Goal: Task Accomplishment & Management: Complete application form

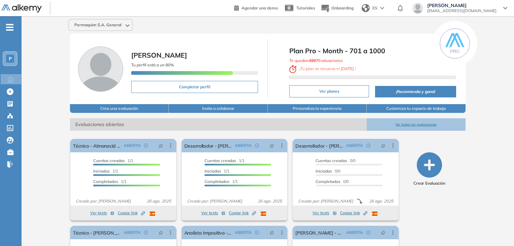
click at [10, 25] on span "-" at bounding box center [9, 26] width 7 height 5
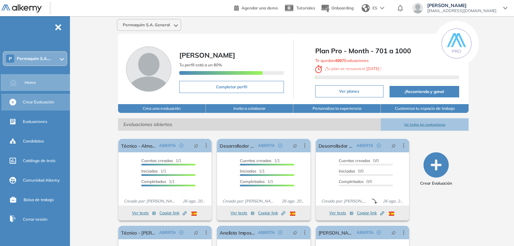
click at [40, 104] on span "Crear Evaluación" at bounding box center [38, 102] width 31 height 6
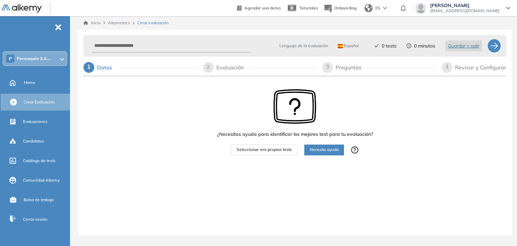
click at [319, 152] on span "Necesito ayuda" at bounding box center [324, 149] width 29 height 6
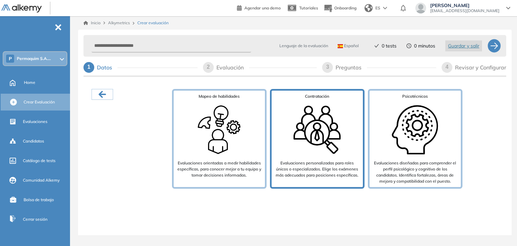
click at [300, 152] on img at bounding box center [317, 130] width 54 height 54
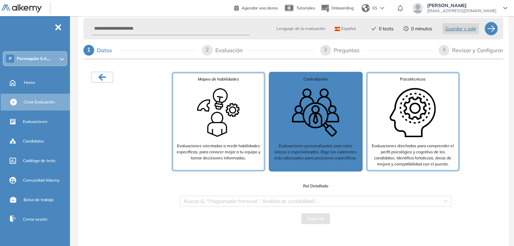
scroll to position [5, 0]
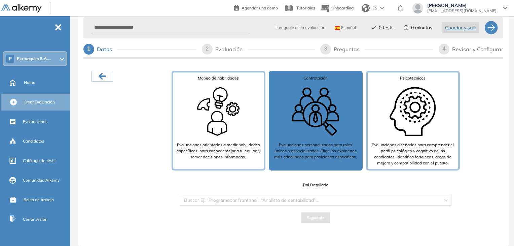
click at [278, 205] on div "Rol Detallado Buscar Ej. “Programador frontend”, “Analista de contabilidad”... …" at bounding box center [316, 202] width 282 height 41
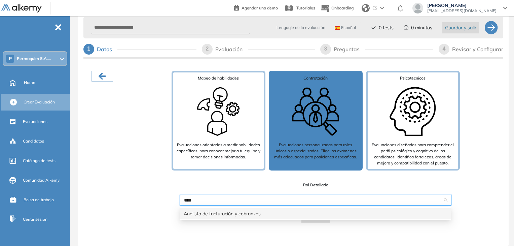
type input "*****"
click at [218, 211] on div "Analista de facturación y cobranzas" at bounding box center [316, 213] width 264 height 7
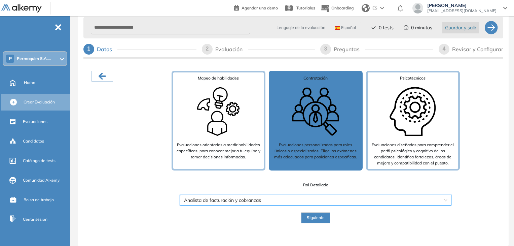
click at [309, 220] on span "Siguiente" at bounding box center [316, 217] width 18 height 6
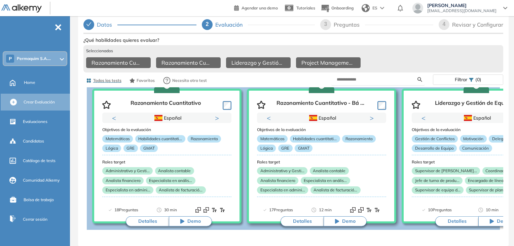
scroll to position [34, 0]
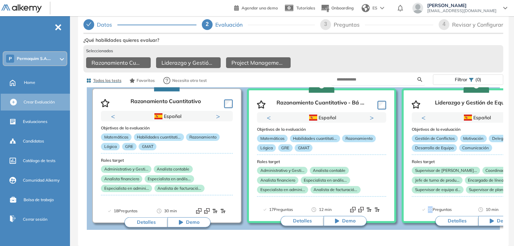
drag, startPoint x: 426, startPoint y: 228, endPoint x: 433, endPoint y: 228, distance: 7.4
click at [433, 228] on div "Ver preguntas de muestra Demo Experiencia Starter Validado undefined minutos Pr…" at bounding box center [293, 155] width 420 height 240
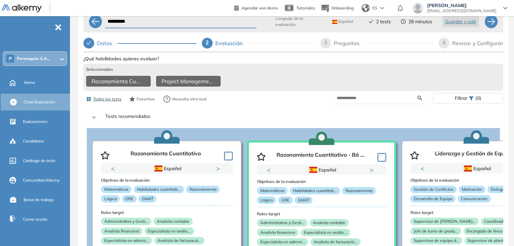
scroll to position [0, 0]
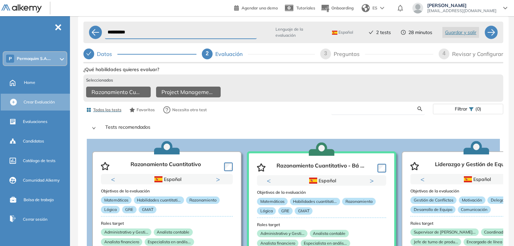
click at [360, 112] on input "text" at bounding box center [377, 109] width 81 height 6
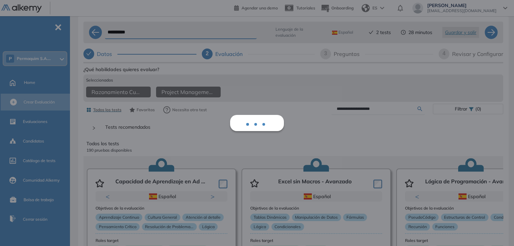
click at [419, 112] on div "**********" at bounding box center [293, 185] width 420 height 240
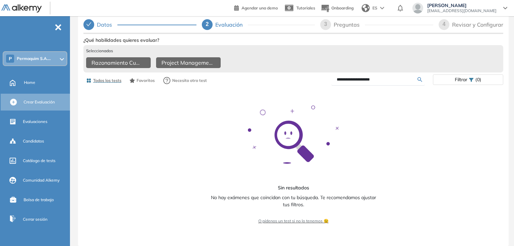
scroll to position [35, 0]
click at [380, 77] on input "**********" at bounding box center [377, 79] width 81 height 6
type input "*"
click at [417, 77] on input "******" at bounding box center [377, 79] width 81 height 6
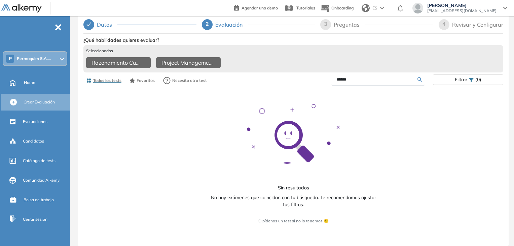
type input "******"
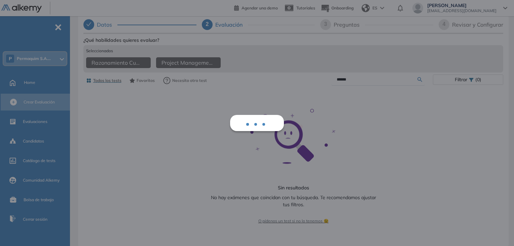
click at [419, 77] on div "Ver preguntas de muestra Demo Experiencia Starter Validado undefined minutos Pr…" at bounding box center [293, 155] width 420 height 240
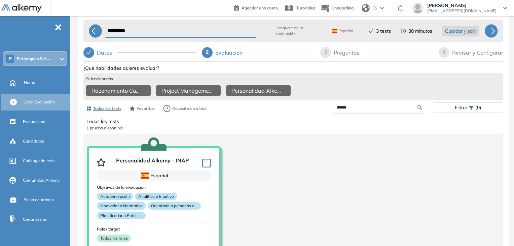
scroll to position [0, 0]
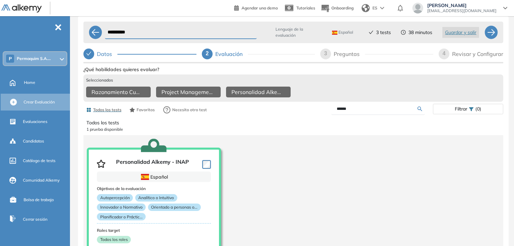
click at [325, 54] on span "3" at bounding box center [325, 53] width 3 height 6
select select "*****"
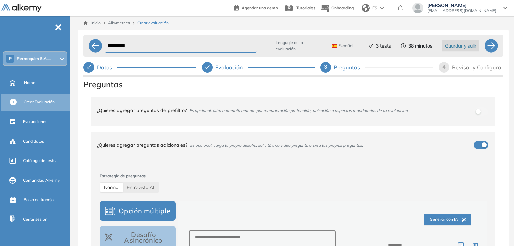
click at [483, 145] on div "button" at bounding box center [484, 144] width 5 height 5
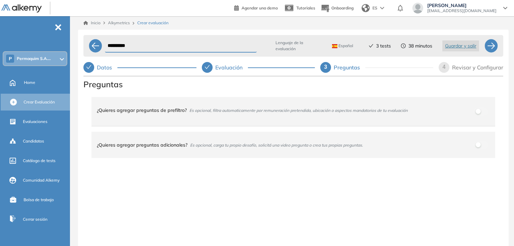
click at [446, 67] on div "4" at bounding box center [444, 67] width 11 height 11
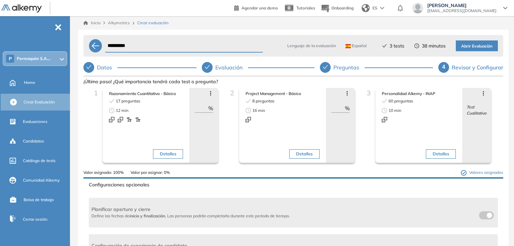
click at [144, 46] on input "**********" at bounding box center [184, 45] width 158 height 13
type input "*"
click at [297, 153] on button "Detalles" at bounding box center [304, 153] width 30 height 9
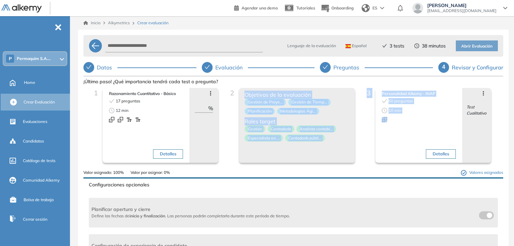
click at [359, 128] on div "1 Razonamiento Cuantitativo - Básico 17 preguntas 12 min Detalles Avanzar posic…" at bounding box center [293, 128] width 409 height 81
click at [362, 155] on div "3 Personalidad Alkemy - INAP 60 preguntas 10 min Detalles Avanzar posición Retr…" at bounding box center [425, 128] width 126 height 81
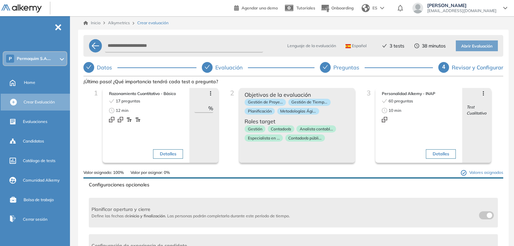
click at [359, 161] on div "1 Razonamiento Cuantitativo - Básico 17 preguntas 12 min Detalles Avanzar posic…" at bounding box center [293, 128] width 409 height 81
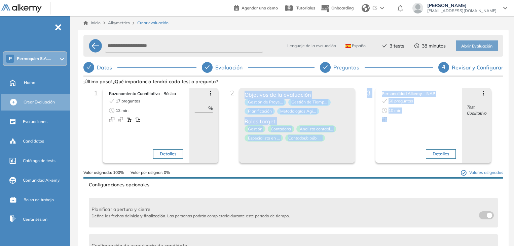
click at [359, 156] on div "2 Project Management - Básico 8 preguntas 16 min Detalles Avanzar posición Retr…" at bounding box center [293, 128] width 136 height 81
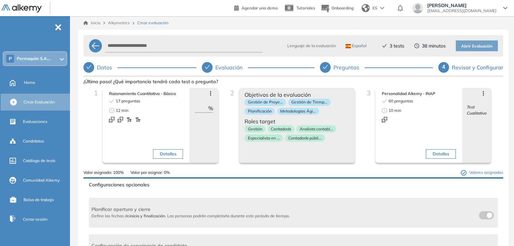
click at [293, 93] on span "Objetivos de la evaluación" at bounding box center [297, 95] width 105 height 8
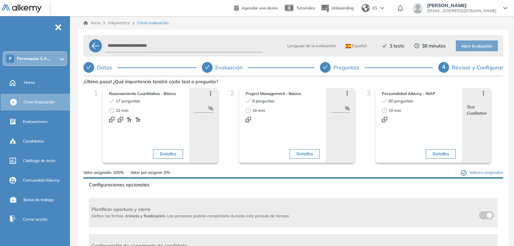
click at [345, 93] on icon at bounding box center [347, 93] width 5 height 5
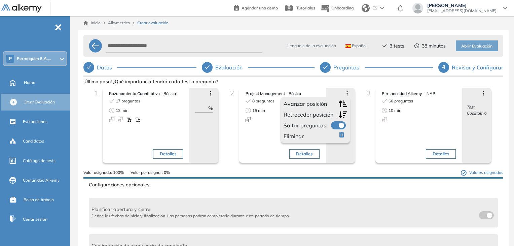
click at [300, 137] on span "Eliminar" at bounding box center [294, 136] width 20 height 8
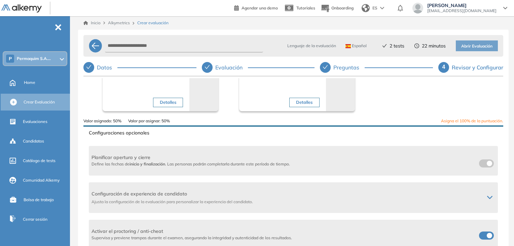
scroll to position [67, 0]
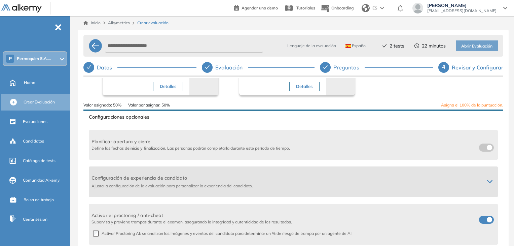
click at [489, 179] on icon at bounding box center [489, 181] width 5 height 5
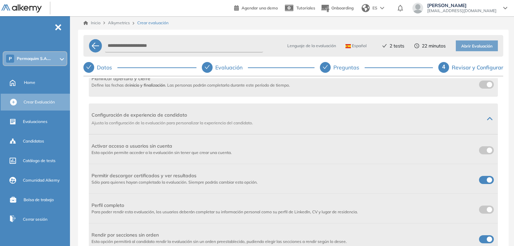
scroll to position [135, 0]
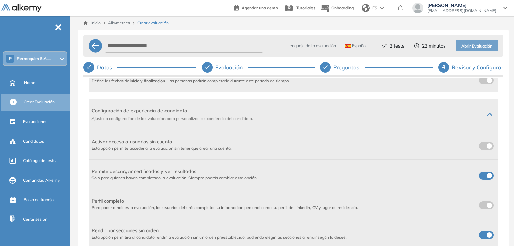
click at [485, 175] on span at bounding box center [481, 173] width 5 height 5
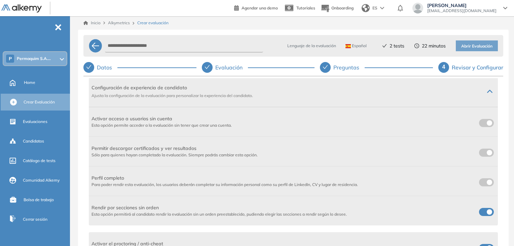
scroll to position [168, 0]
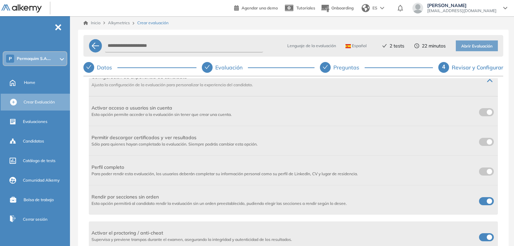
click at [485, 202] on span at bounding box center [481, 199] width 5 height 5
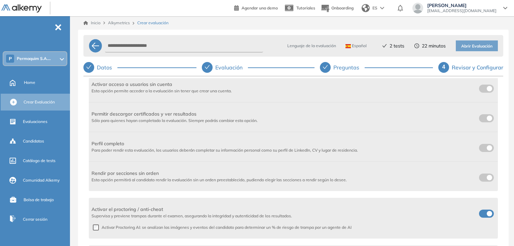
scroll to position [202, 0]
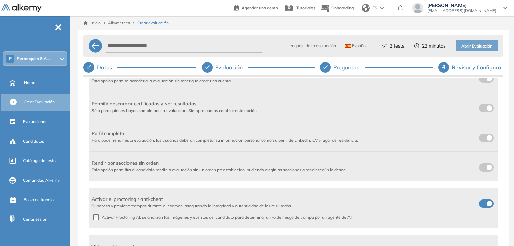
click at [485, 201] on span at bounding box center [481, 201] width 5 height 5
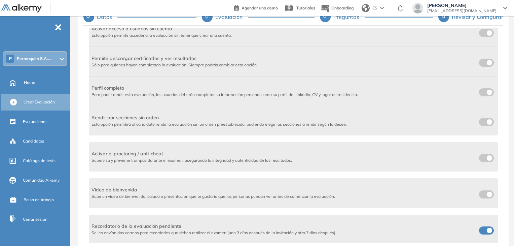
scroll to position [0, 0]
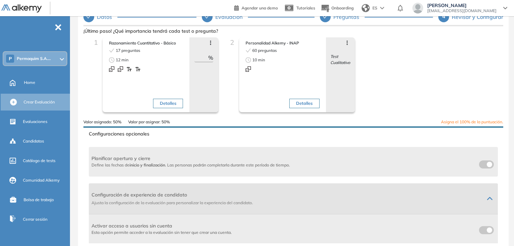
click at [487, 196] on icon at bounding box center [489, 198] width 5 height 5
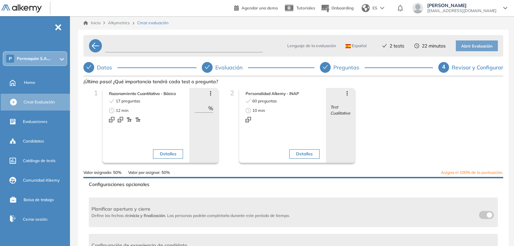
click at [171, 43] on input "text" at bounding box center [184, 45] width 158 height 13
type input "**********"
click at [466, 70] on div "Revisar y Configurar" at bounding box center [477, 67] width 51 height 11
click at [470, 68] on div "Revisar y Configurar" at bounding box center [477, 67] width 51 height 11
click at [333, 111] on span "Test Cualitativo" at bounding box center [340, 110] width 20 height 12
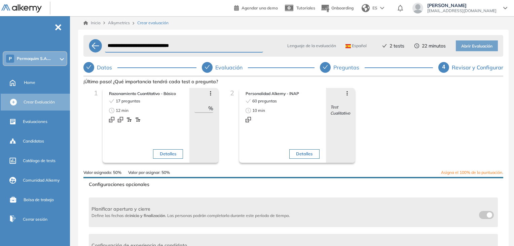
click at [210, 67] on icon "check" at bounding box center [207, 66] width 5 height 5
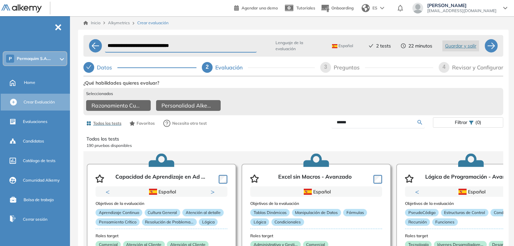
scroll to position [34, 0]
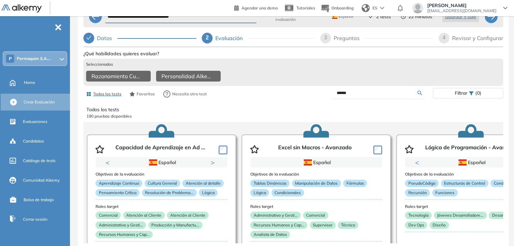
click at [362, 92] on input "******" at bounding box center [377, 93] width 81 height 6
type input "*"
type input "**********"
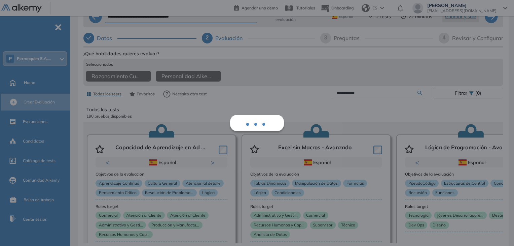
click at [419, 89] on div "**********" at bounding box center [293, 169] width 420 height 240
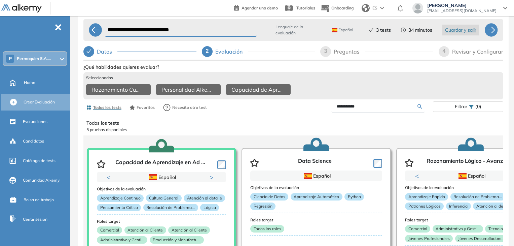
scroll to position [0, 0]
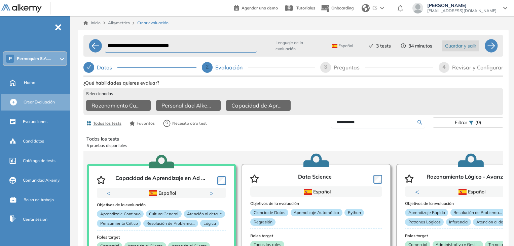
click at [327, 66] on span "3" at bounding box center [325, 67] width 3 height 6
select select "*****"
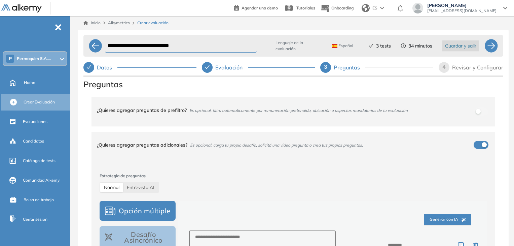
click at [482, 144] on div "button" at bounding box center [484, 144] width 5 height 5
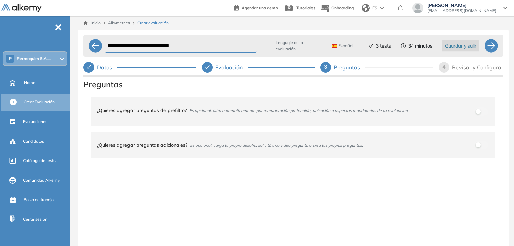
click at [444, 70] on span "4" at bounding box center [444, 67] width 3 height 6
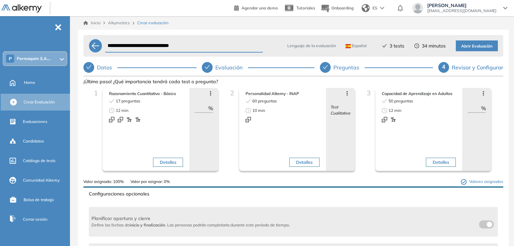
click at [476, 46] on span "Abrir Evaluación" at bounding box center [476, 46] width 31 height 6
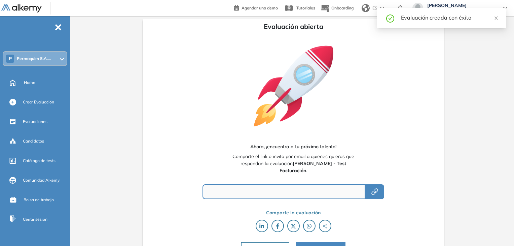
type input "**********"
click at [377, 194] on icon "button" at bounding box center [375, 191] width 8 height 8
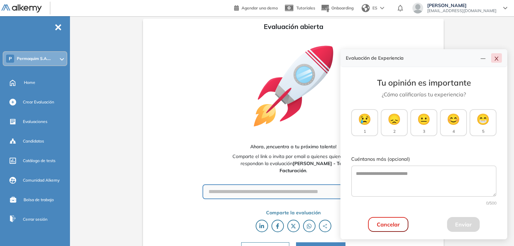
click at [499, 58] on button "button" at bounding box center [496, 57] width 11 height 9
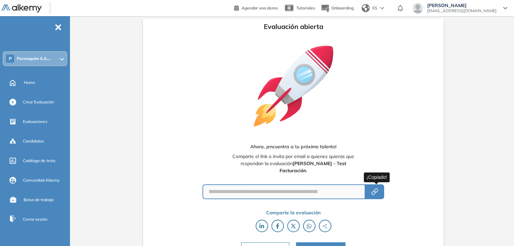
click at [376, 196] on button "button" at bounding box center [374, 191] width 19 height 15
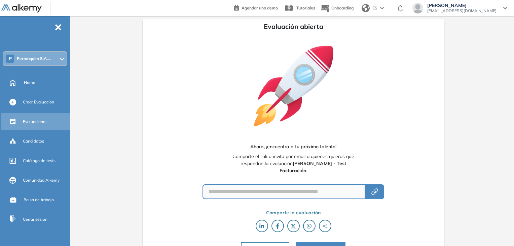
click at [32, 122] on span "Evaluaciones" at bounding box center [35, 121] width 25 height 6
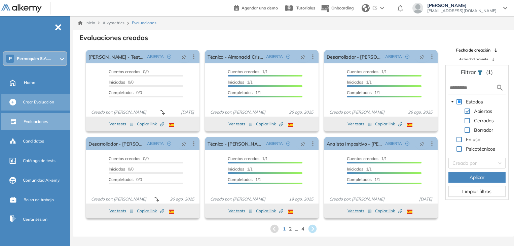
click at [25, 103] on span "Crear Evaluación" at bounding box center [38, 102] width 31 height 6
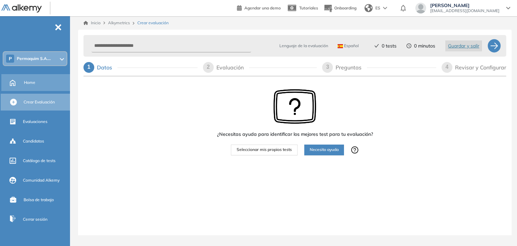
click at [31, 81] on span "Home" at bounding box center [29, 82] width 11 height 6
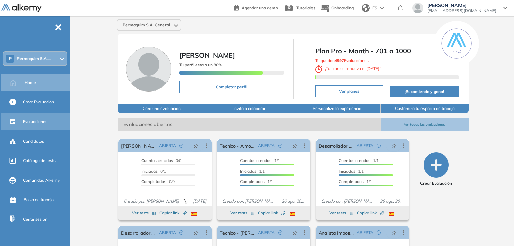
click at [30, 125] on div "Evaluaciones" at bounding box center [46, 121] width 46 height 11
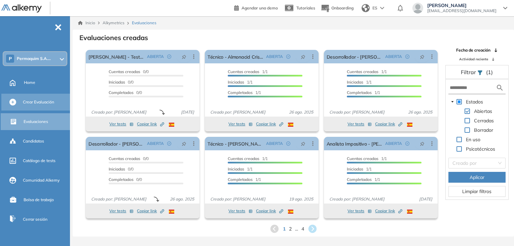
click at [44, 104] on span "Crear Evaluación" at bounding box center [38, 102] width 31 height 6
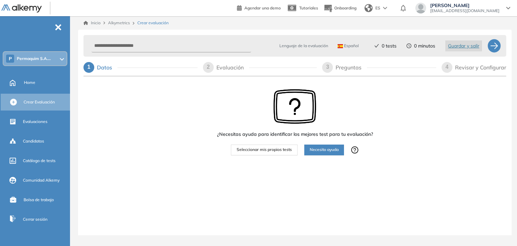
click at [318, 149] on span "Necesito ayuda" at bounding box center [324, 149] width 29 height 6
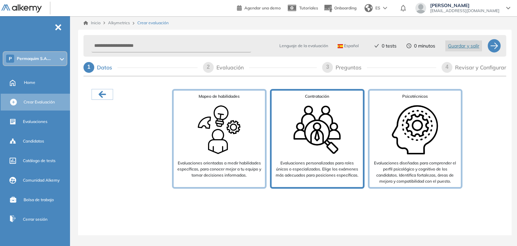
click at [287, 146] on div "Contratación Evaluaciones personalizadas para roles únicos o especializados. El…" at bounding box center [317, 139] width 95 height 100
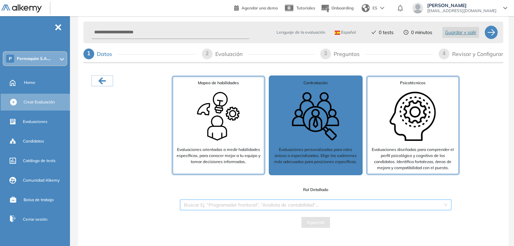
click at [264, 206] on input "search" at bounding box center [313, 205] width 259 height 10
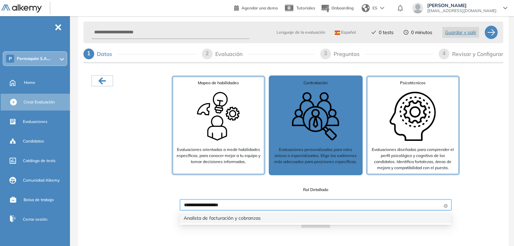
type input "**********"
click at [207, 219] on div "Analista de facturación y cobranzas" at bounding box center [316, 217] width 264 height 7
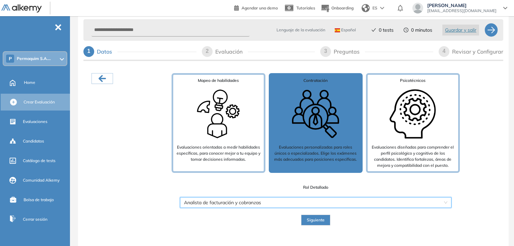
scroll to position [5, 0]
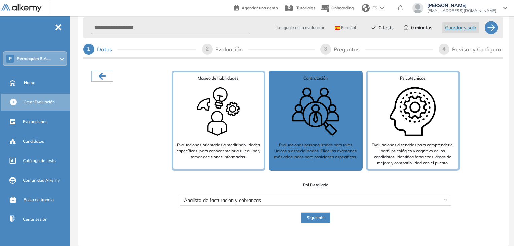
click at [308, 221] on button "Siguiente" at bounding box center [315, 217] width 29 height 11
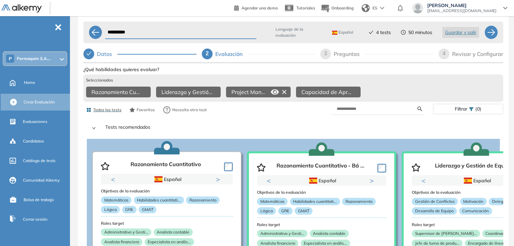
click at [284, 93] on icon at bounding box center [284, 91] width 11 height 11
click at [214, 93] on icon at bounding box center [214, 91] width 11 height 11
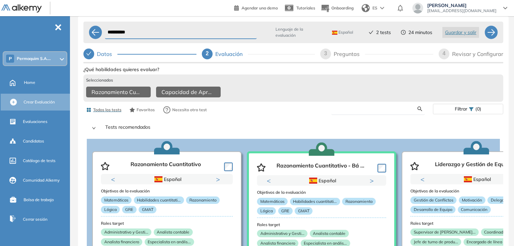
click at [370, 110] on input "text" at bounding box center [377, 109] width 81 height 6
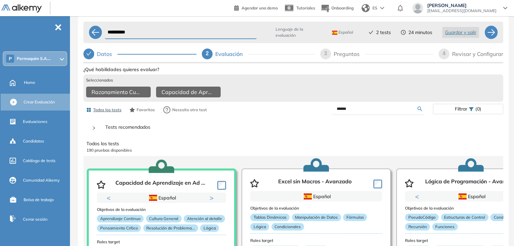
type input "******"
click at [419, 110] on div "Ver preguntas de muestra Demo Experiencia Starter Validado undefined minutos Pr…" at bounding box center [293, 185] width 420 height 240
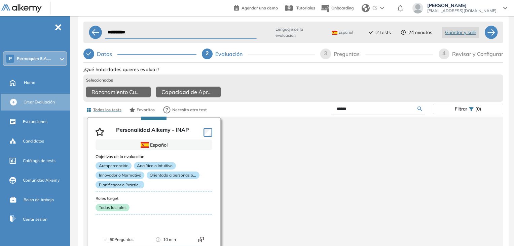
scroll to position [55, 0]
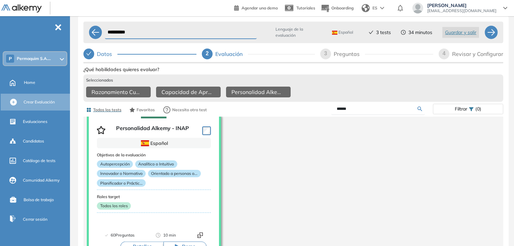
click at [329, 54] on div "3" at bounding box center [325, 53] width 11 height 11
select select "*****"
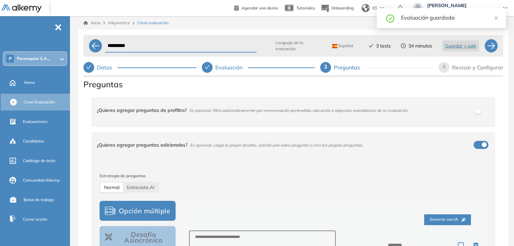
scroll to position [0, 0]
click at [482, 146] on div "button" at bounding box center [484, 144] width 5 height 5
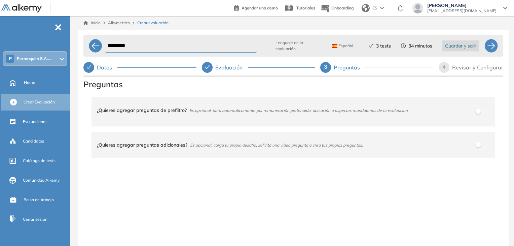
click at [448, 68] on div "4" at bounding box center [444, 67] width 11 height 11
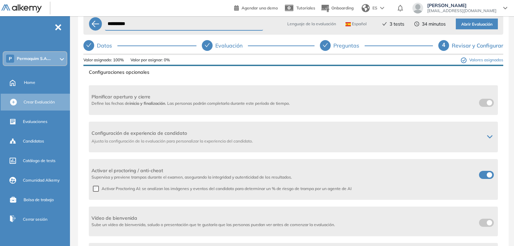
scroll to position [34, 0]
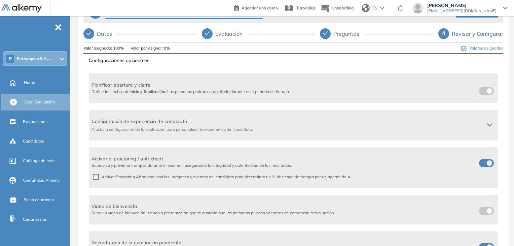
click at [485, 163] on span at bounding box center [481, 161] width 5 height 5
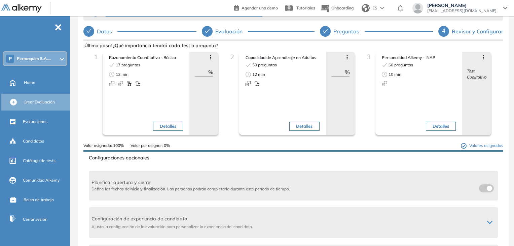
scroll to position [0, 0]
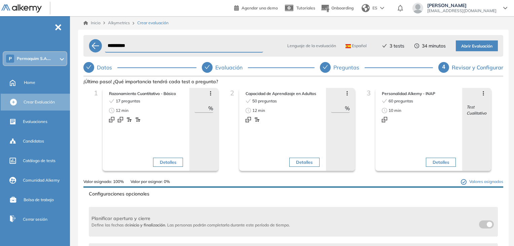
click at [150, 46] on input "**********" at bounding box center [184, 45] width 158 height 13
type input "*"
type input "**********"
click at [477, 47] on span "Abrir Evaluación" at bounding box center [476, 46] width 31 height 6
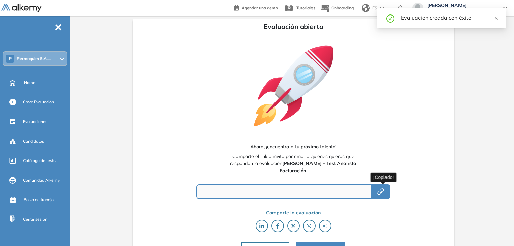
type input "**********"
click at [382, 191] on icon "button" at bounding box center [381, 191] width 8 height 8
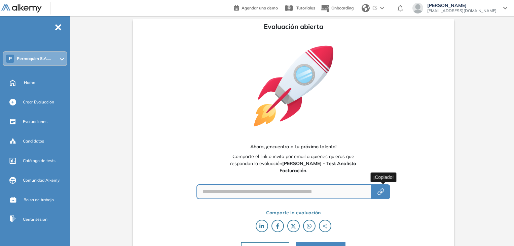
click at [384, 190] on icon "button" at bounding box center [381, 191] width 8 height 8
click at [382, 189] on icon "button" at bounding box center [381, 191] width 8 height 8
click at [35, 101] on span "Crear Evaluación" at bounding box center [38, 102] width 31 height 6
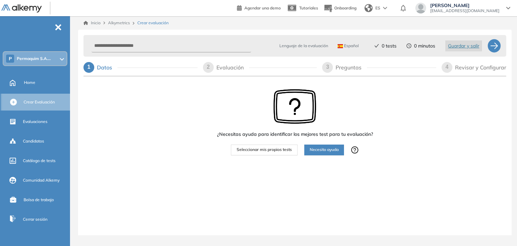
click at [39, 104] on span "Crear Evaluación" at bounding box center [39, 102] width 31 height 6
click at [42, 106] on div "Crear Evaluación" at bounding box center [47, 101] width 46 height 11
click at [338, 152] on span "Necesito ayuda" at bounding box center [324, 149] width 29 height 6
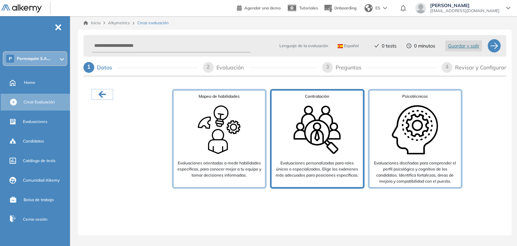
click at [291, 150] on img at bounding box center [317, 130] width 54 height 54
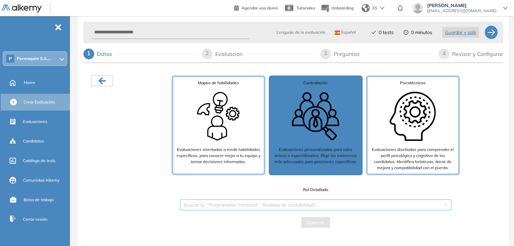
click at [267, 208] on input "search" at bounding box center [313, 205] width 259 height 10
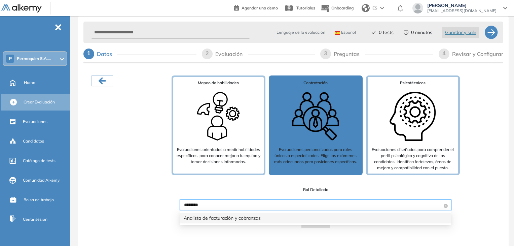
type input "*******"
click at [237, 216] on div "Analista de facturación y cobranzas" at bounding box center [316, 217] width 264 height 7
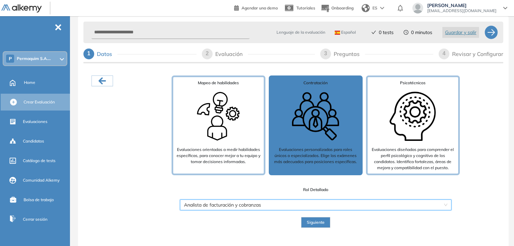
scroll to position [5, 0]
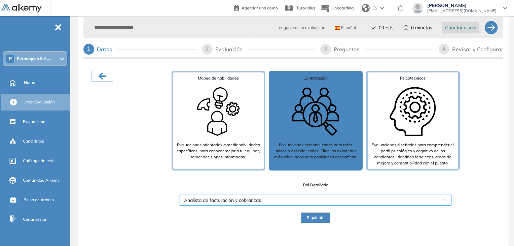
click at [316, 218] on span "Siguiente" at bounding box center [316, 217] width 18 height 6
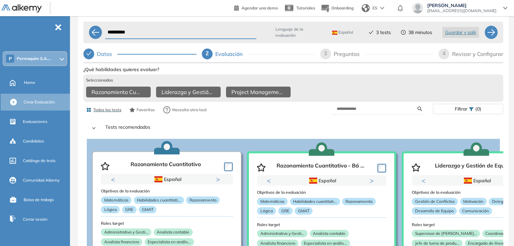
click at [420, 111] on icon at bounding box center [420, 108] width 5 height 5
click at [361, 112] on input "text" at bounding box center [377, 109] width 81 height 6
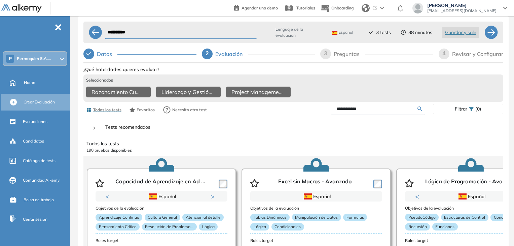
click at [419, 111] on div "**********" at bounding box center [293, 185] width 420 height 240
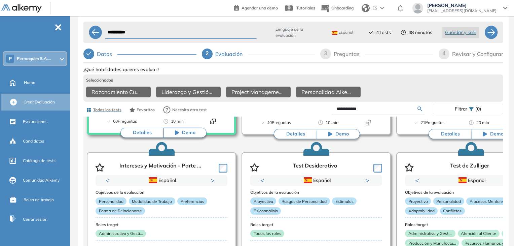
scroll to position [34, 0]
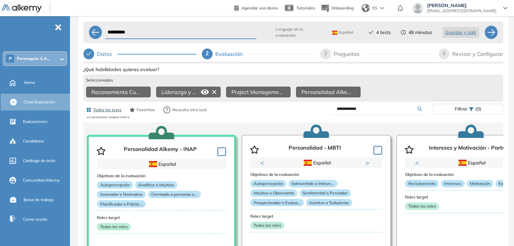
click at [215, 92] on icon at bounding box center [214, 91] width 11 height 11
click at [216, 93] on icon at bounding box center [214, 91] width 11 height 11
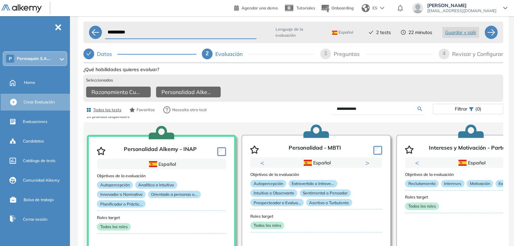
click at [366, 112] on input "**********" at bounding box center [377, 109] width 81 height 6
type input "*"
type input "**********"
click at [421, 111] on div "**********" at bounding box center [293, 185] width 420 height 240
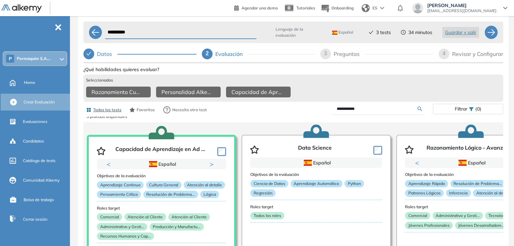
click at [324, 55] on div "3" at bounding box center [325, 53] width 11 height 11
select select "*****"
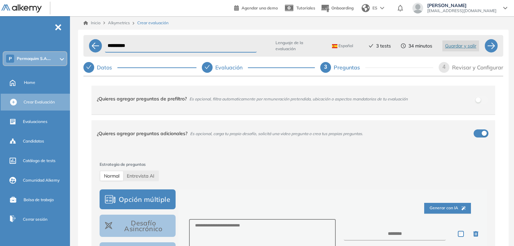
scroll to position [0, 0]
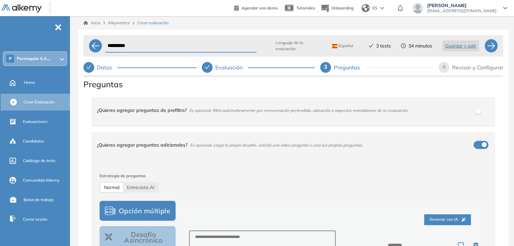
click at [482, 146] on div "button" at bounding box center [484, 144] width 5 height 5
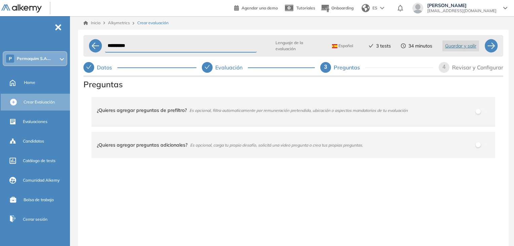
click at [446, 70] on div "4" at bounding box center [444, 67] width 11 height 11
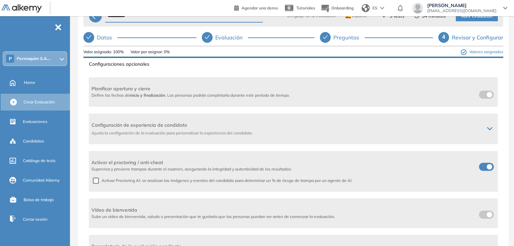
scroll to position [50, 0]
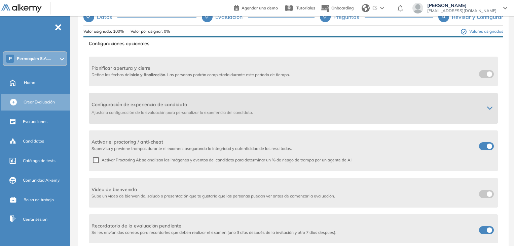
click at [488, 111] on div "Configuración de experiencia de candidato Ajusta la configuración de la evaluac…" at bounding box center [293, 108] width 409 height 31
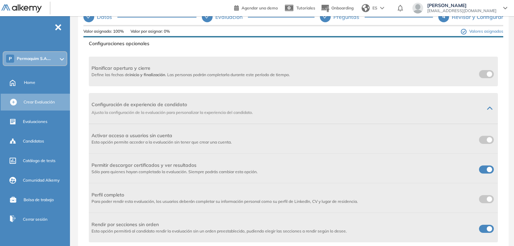
click at [485, 168] on span at bounding box center [481, 167] width 5 height 5
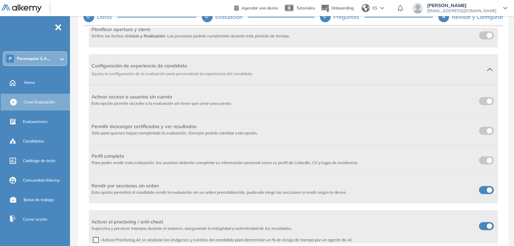
scroll to position [201, 0]
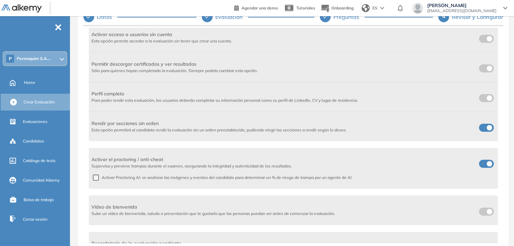
click at [485, 128] on span at bounding box center [481, 126] width 5 height 5
click at [485, 164] on span at bounding box center [481, 162] width 5 height 5
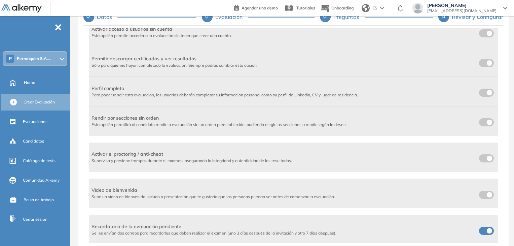
scroll to position [0, 0]
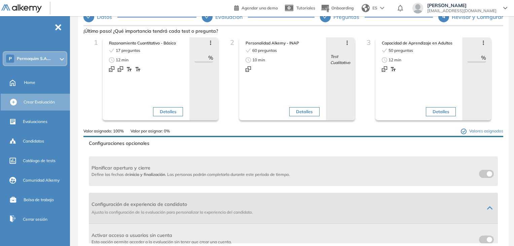
click at [487, 205] on icon at bounding box center [489, 207] width 5 height 5
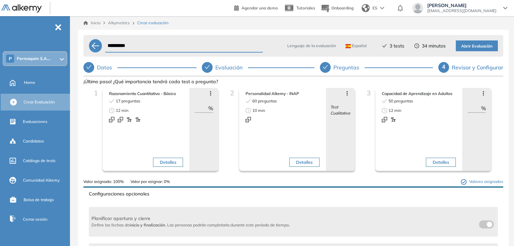
click at [478, 47] on span "Abrir Evaluación" at bounding box center [476, 46] width 31 height 6
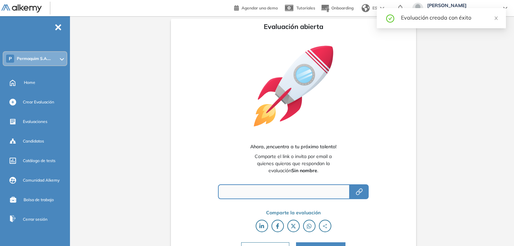
type input "**********"
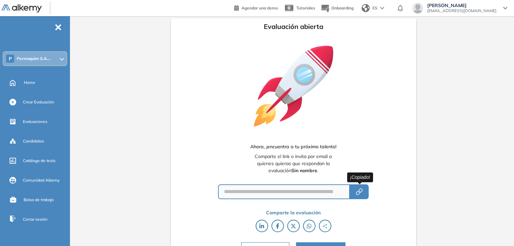
click at [359, 191] on icon "button" at bounding box center [358, 192] width 4 height 4
